Goal: Task Accomplishment & Management: Use online tool/utility

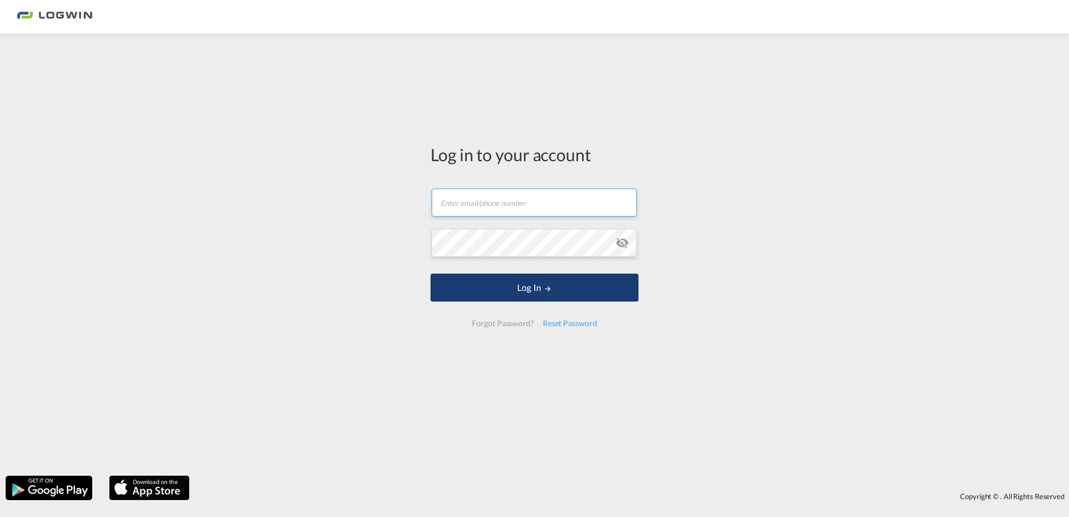
type input "[PERSON_NAME][EMAIL_ADDRESS][PERSON_NAME][DOMAIN_NAME]"
click at [516, 286] on button "Log In" at bounding box center [535, 287] width 208 height 28
